Goal: Browse casually: Explore the website without a specific task or goal

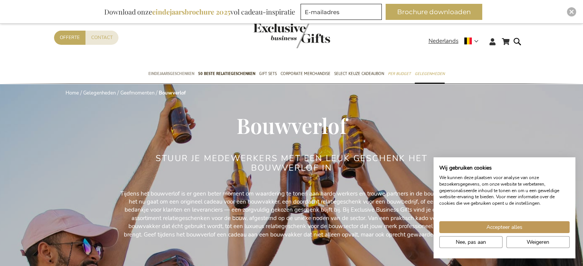
click at [189, 73] on span "Eindejaarsgeschenken" at bounding box center [171, 74] width 46 height 8
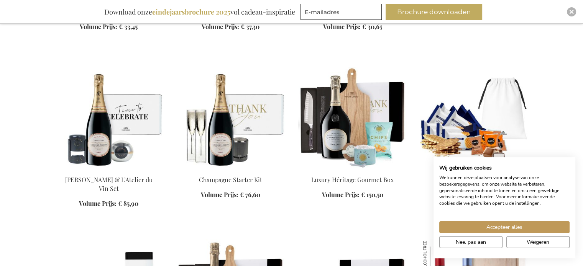
scroll to position [690, 0]
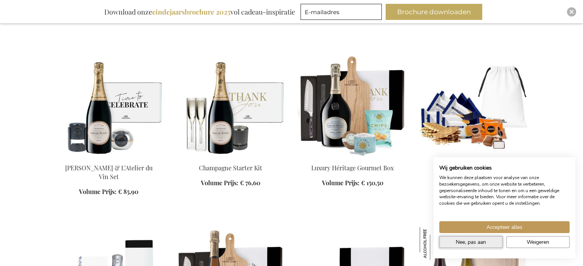
click at [473, 245] on span "Nee, pas aan" at bounding box center [471, 242] width 30 height 8
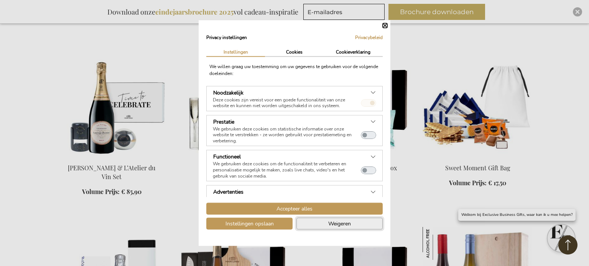
click at [327, 222] on button "Weigeren" at bounding box center [339, 224] width 86 height 12
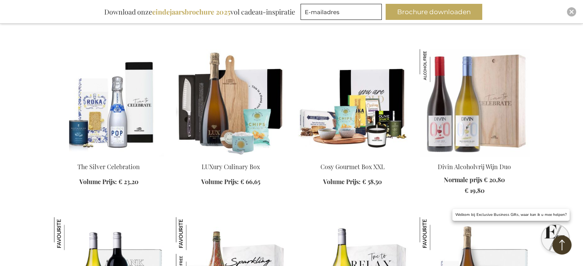
scroll to position [882, 0]
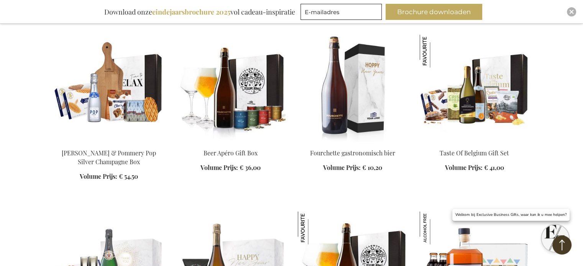
scroll to position [1418, 0]
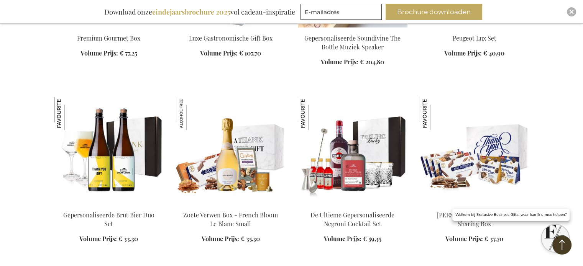
scroll to position [1916, 0]
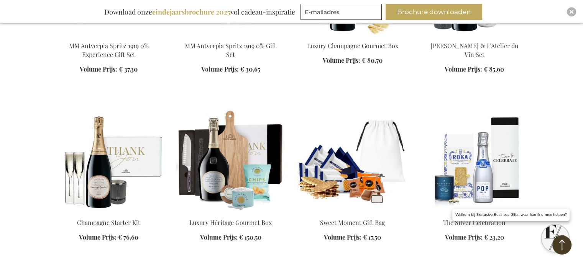
scroll to position [2453, 0]
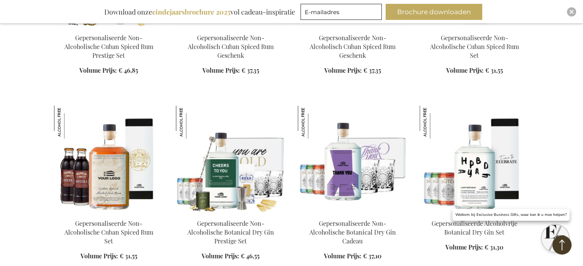
scroll to position [2990, 0]
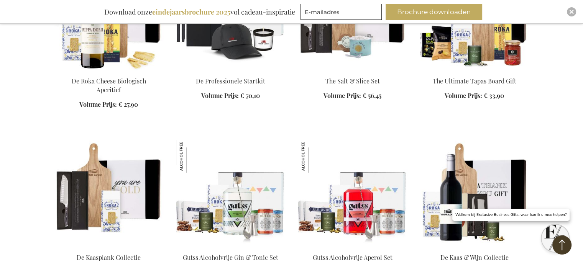
scroll to position [3641, 0]
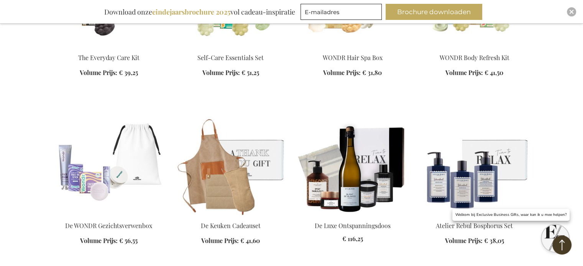
scroll to position [4139, 0]
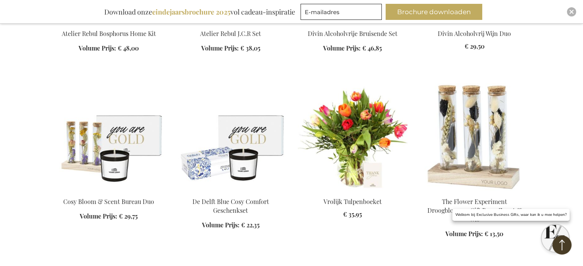
scroll to position [4523, 0]
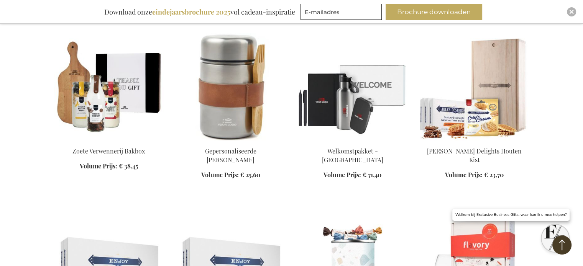
scroll to position [5136, 0]
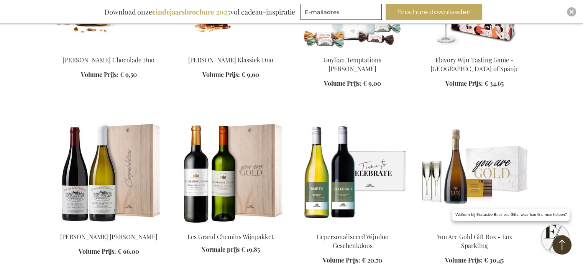
scroll to position [5558, 0]
